Goal: Task Accomplishment & Management: Manage account settings

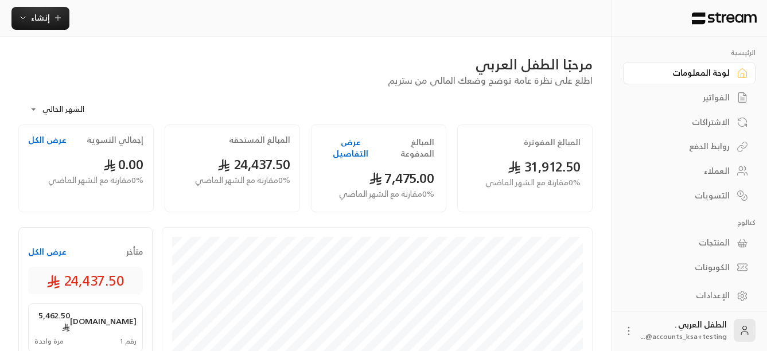
click at [715, 102] on div "الفواتير" at bounding box center [683, 97] width 92 height 11
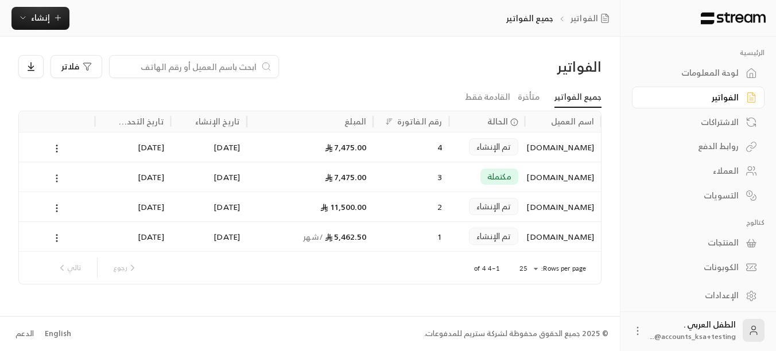
click at [56, 180] on icon at bounding box center [57, 178] width 10 height 10
click at [69, 205] on li "عرض" at bounding box center [69, 208] width 29 height 21
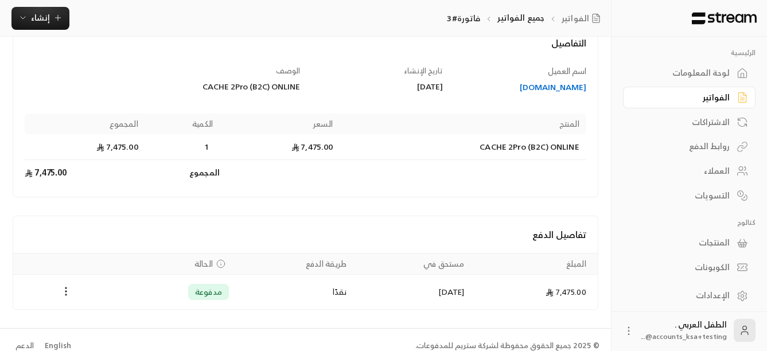
scroll to position [89, 0]
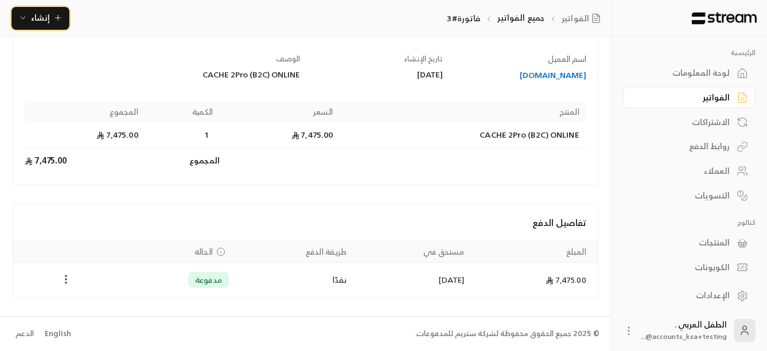
click at [58, 18] on icon "button" at bounding box center [57, 17] width 9 height 9
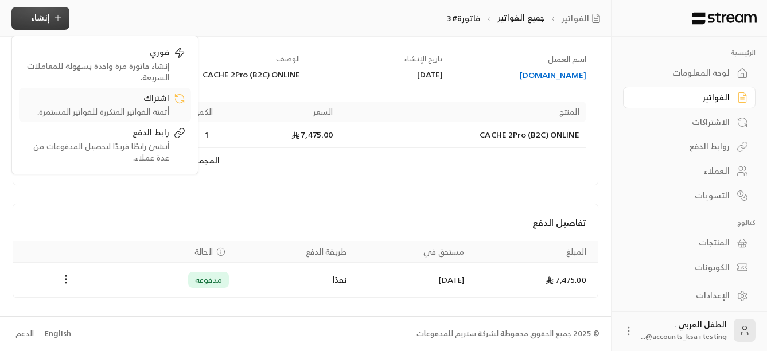
click at [115, 109] on div "أتمتة الفواتير المتكررة للفواتير المستمرة." at bounding box center [97, 111] width 145 height 11
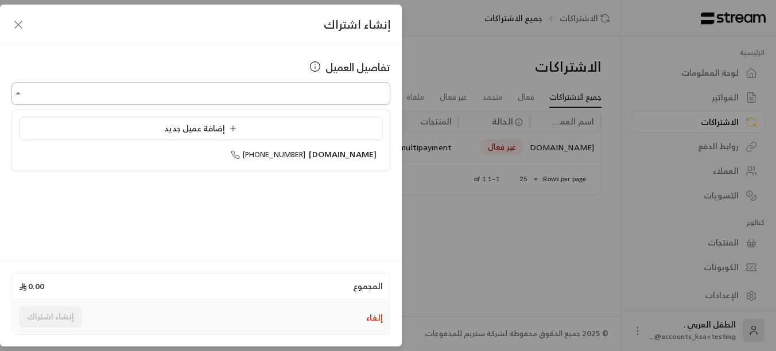
click at [310, 98] on input "اختر العميل" at bounding box center [200, 94] width 379 height 20
click at [306, 155] on span "[PHONE_NUMBER]" at bounding box center [268, 154] width 75 height 13
type input "**********"
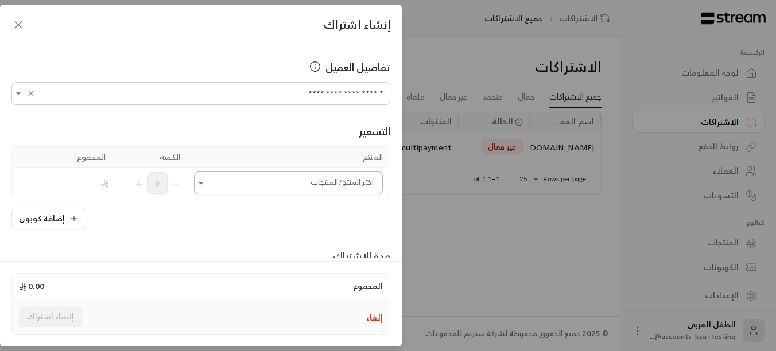
click at [237, 189] on input "اختر العميل" at bounding box center [288, 183] width 189 height 20
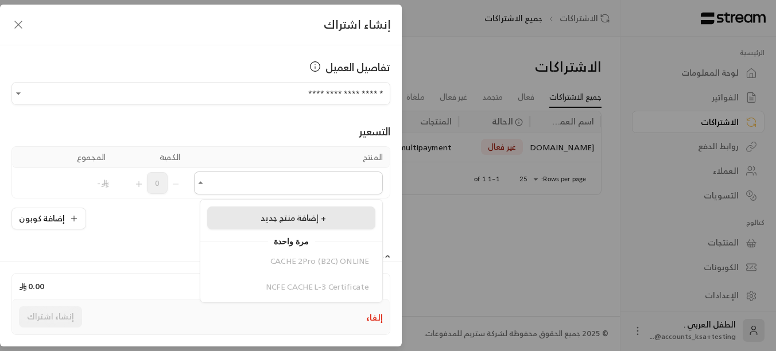
click at [279, 224] on span "إضافة منتج جديد +" at bounding box center [292, 218] width 65 height 14
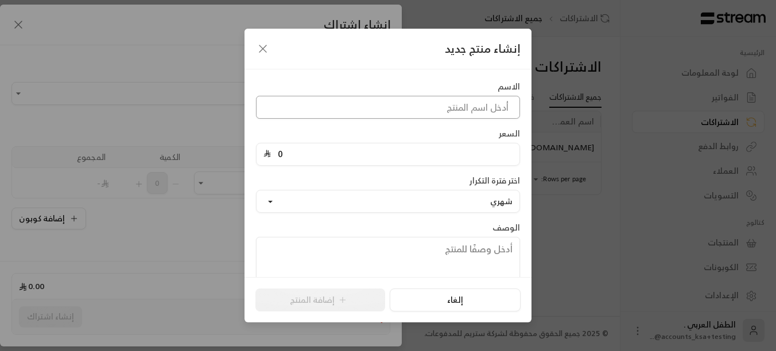
click at [454, 107] on input at bounding box center [388, 107] width 264 height 23
type input "CACHE 2Pro (B2C) ONLINE-Monthly"
click at [341, 158] on input "0" at bounding box center [391, 154] width 241 height 22
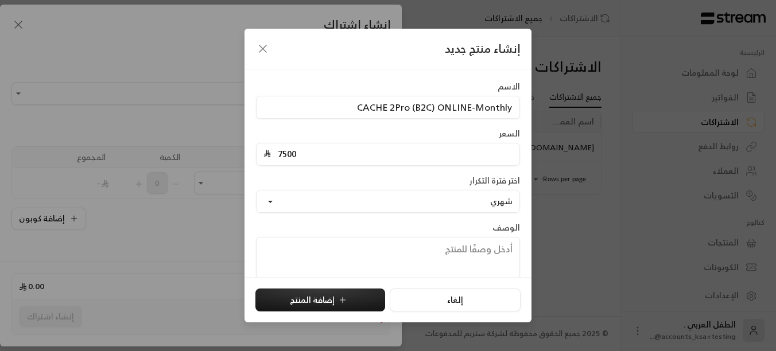
type input "7500"
click at [344, 228] on div "الوصف وصف المنتج هذا مرئي لك فقط، ولا يمكن للعملاء رؤيته" at bounding box center [387, 261] width 275 height 79
click at [298, 204] on button "شهري" at bounding box center [388, 201] width 264 height 23
click at [485, 257] on link "شهري" at bounding box center [387, 255] width 249 height 21
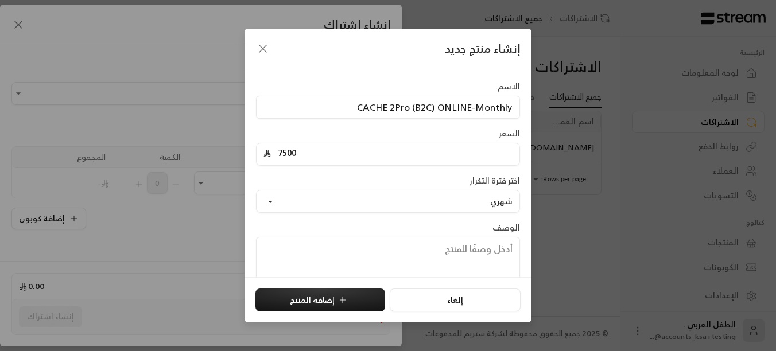
scroll to position [34, 0]
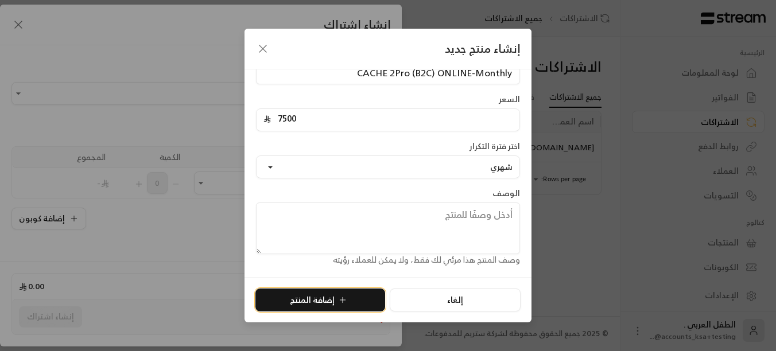
click at [331, 297] on button "إضافة المنتج" at bounding box center [320, 300] width 130 height 23
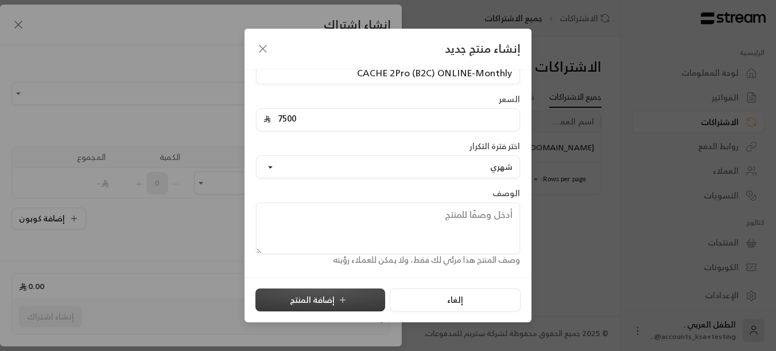
type input "0"
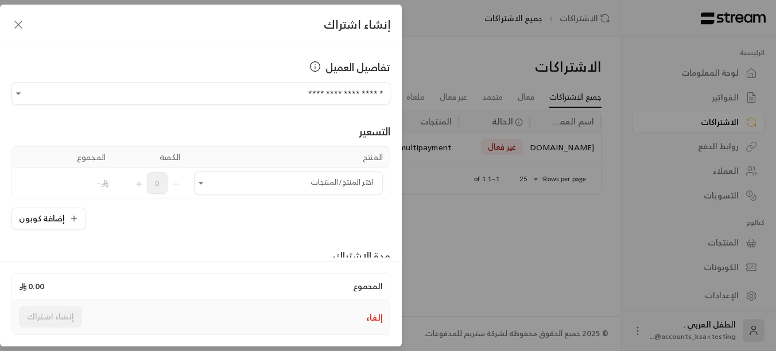
scroll to position [0, 0]
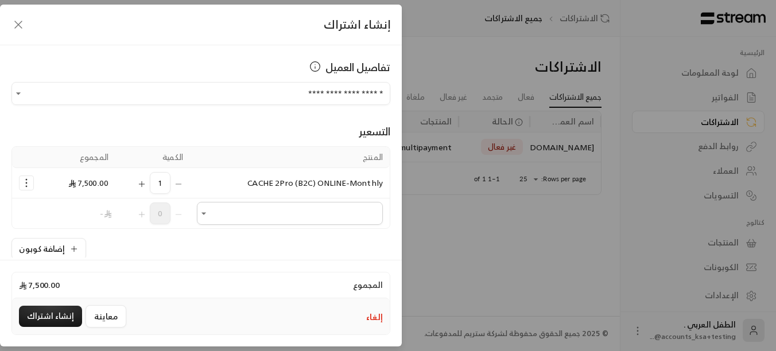
click at [20, 30] on icon "button" at bounding box center [18, 25] width 14 height 14
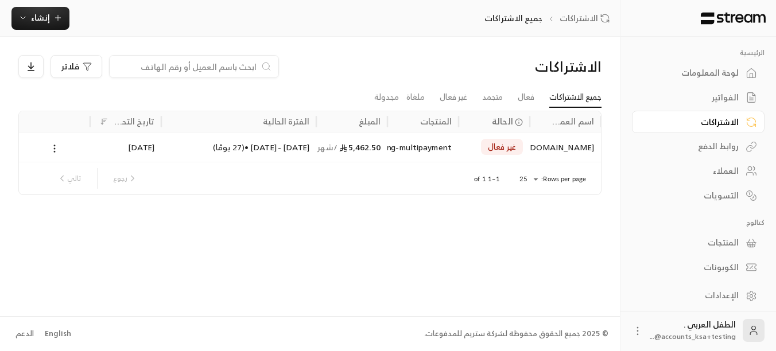
click at [712, 240] on div "المنتجات" at bounding box center [692, 242] width 92 height 11
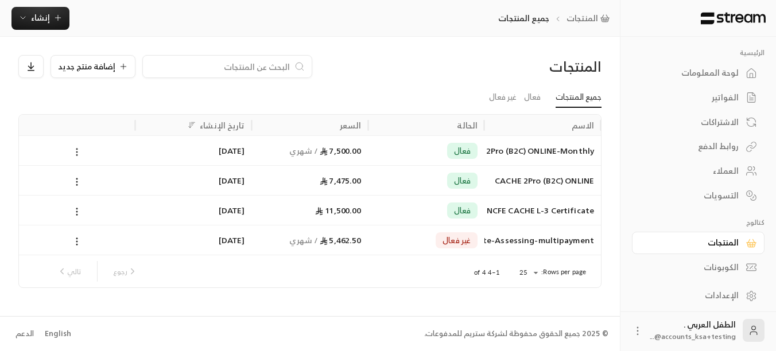
click at [72, 151] on icon at bounding box center [77, 152] width 10 height 10
click at [118, 177] on li "تعديل" at bounding box center [111, 182] width 72 height 21
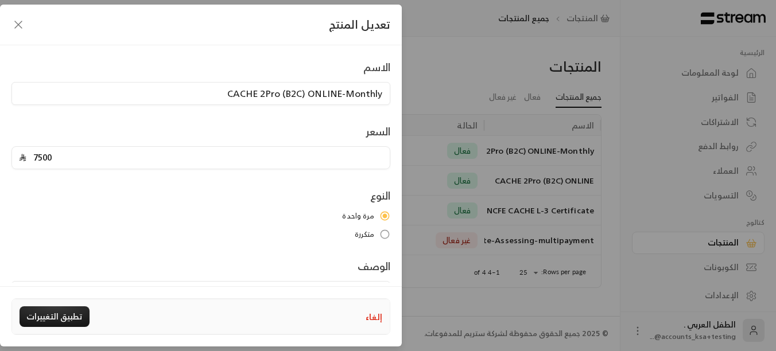
click at [379, 233] on label "متكررة" at bounding box center [200, 234] width 379 height 11
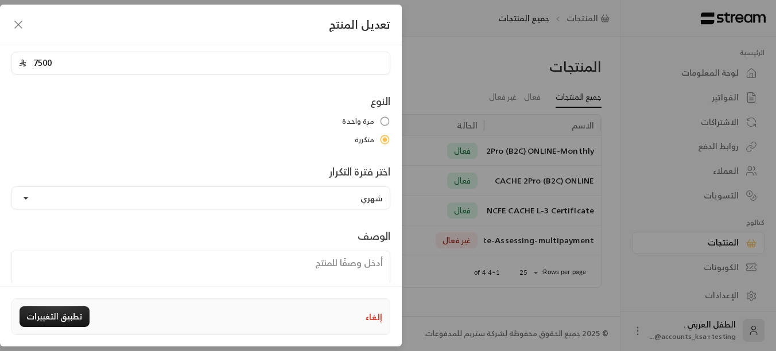
scroll to position [115, 0]
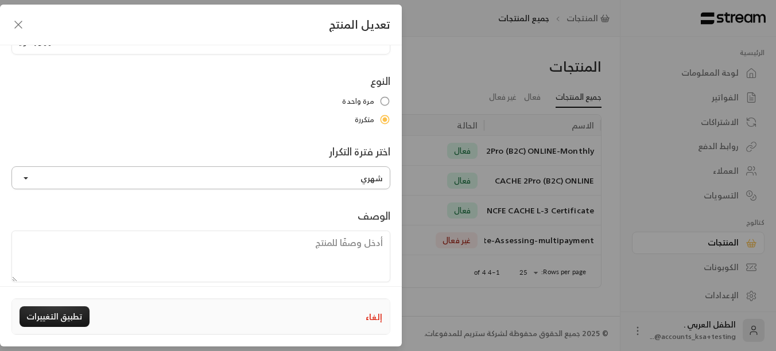
click at [244, 177] on button "شهري" at bounding box center [200, 177] width 379 height 23
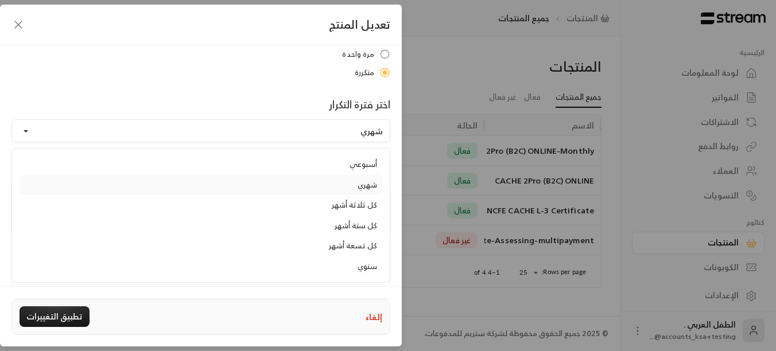
click at [308, 185] on link "شهري" at bounding box center [201, 185] width 364 height 21
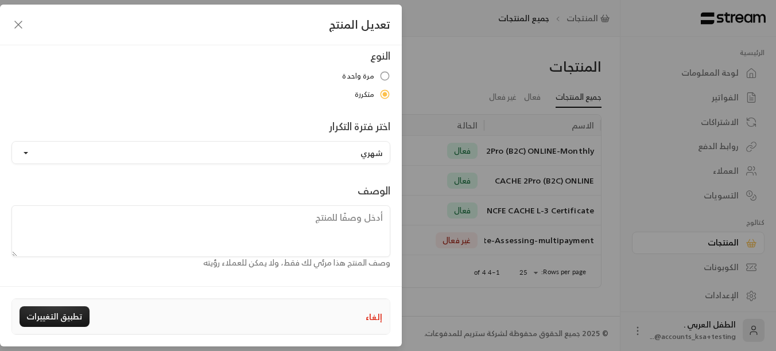
scroll to position [140, 0]
click at [298, 180] on div "الاسم CACHE 2Pro (B2C) ONLINE-Monthly السعر 7500 النوع مرة واحدة متكررة اختر فت…" at bounding box center [201, 94] width 390 height 350
click at [63, 313] on button "تطبيق التغييرات" at bounding box center [55, 316] width 70 height 21
type input "0"
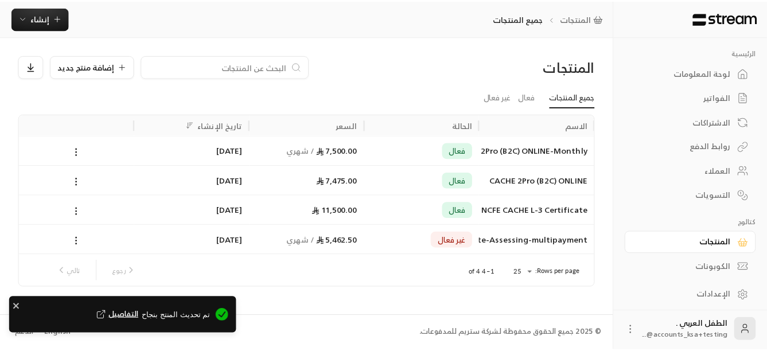
scroll to position [2, 0]
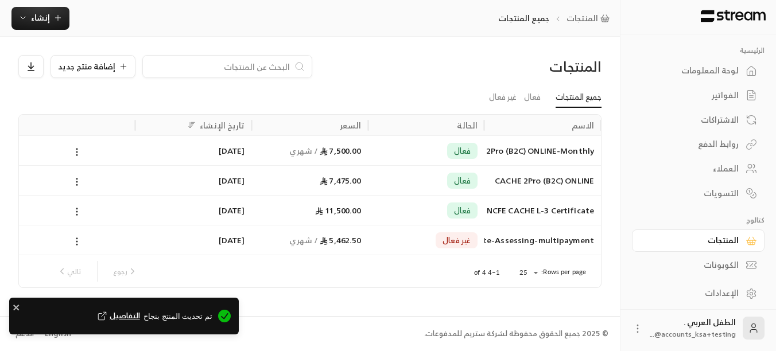
click at [727, 294] on div "الإعدادات" at bounding box center [692, 292] width 92 height 11
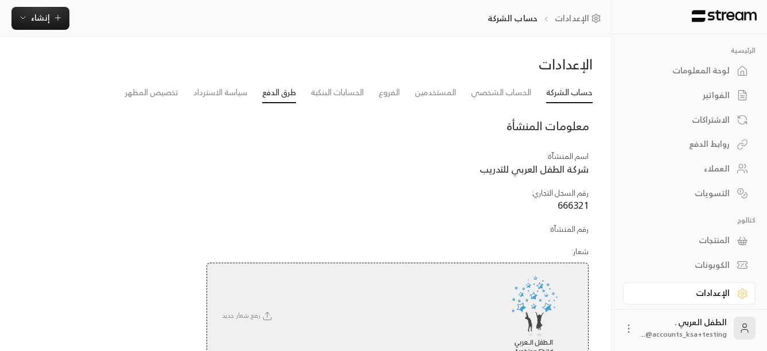
click at [275, 89] on link "طرق الدفع" at bounding box center [279, 93] width 34 height 21
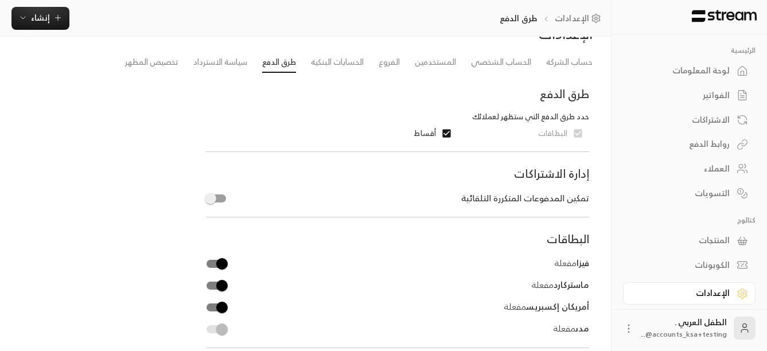
scroll to position [18, 0]
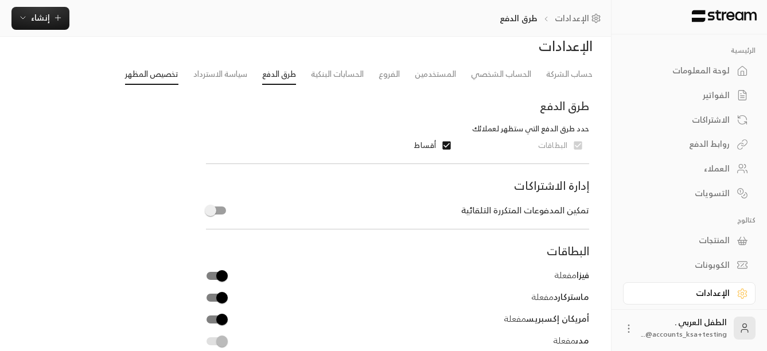
click at [128, 76] on link "تخصيص المظهر" at bounding box center [151, 74] width 53 height 21
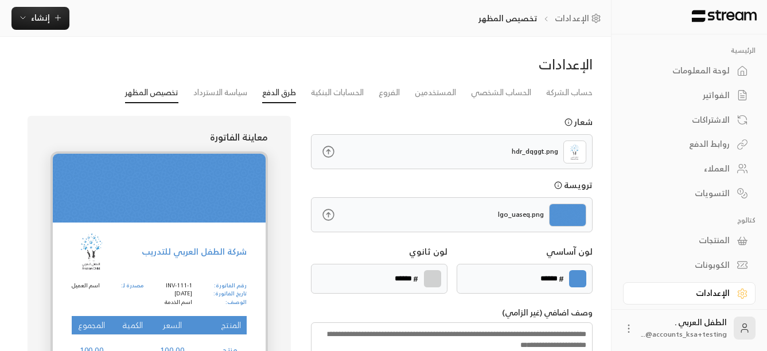
click at [268, 95] on link "طرق الدفع" at bounding box center [279, 93] width 34 height 21
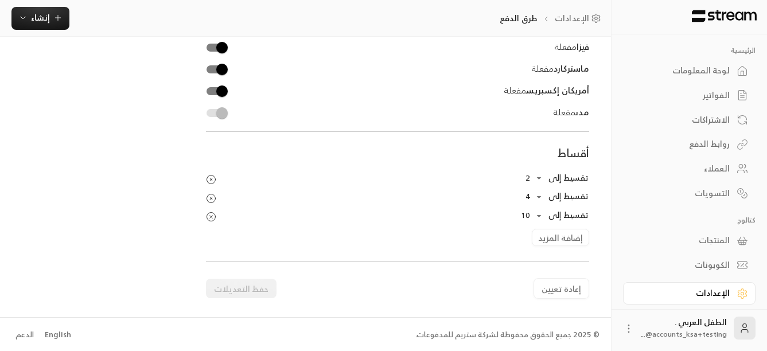
scroll to position [248, 0]
click at [715, 99] on div "الفواتير" at bounding box center [683, 94] width 92 height 11
